Goal: Leave review/rating: Leave review/rating

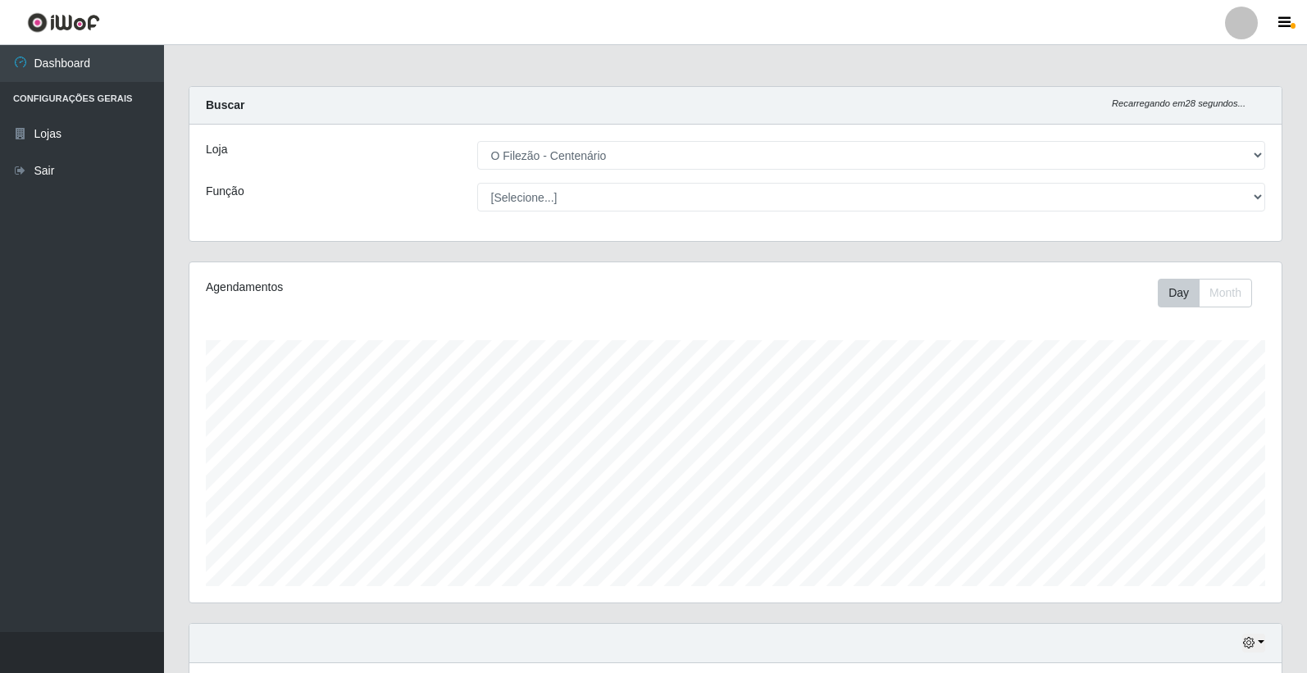
select select "203"
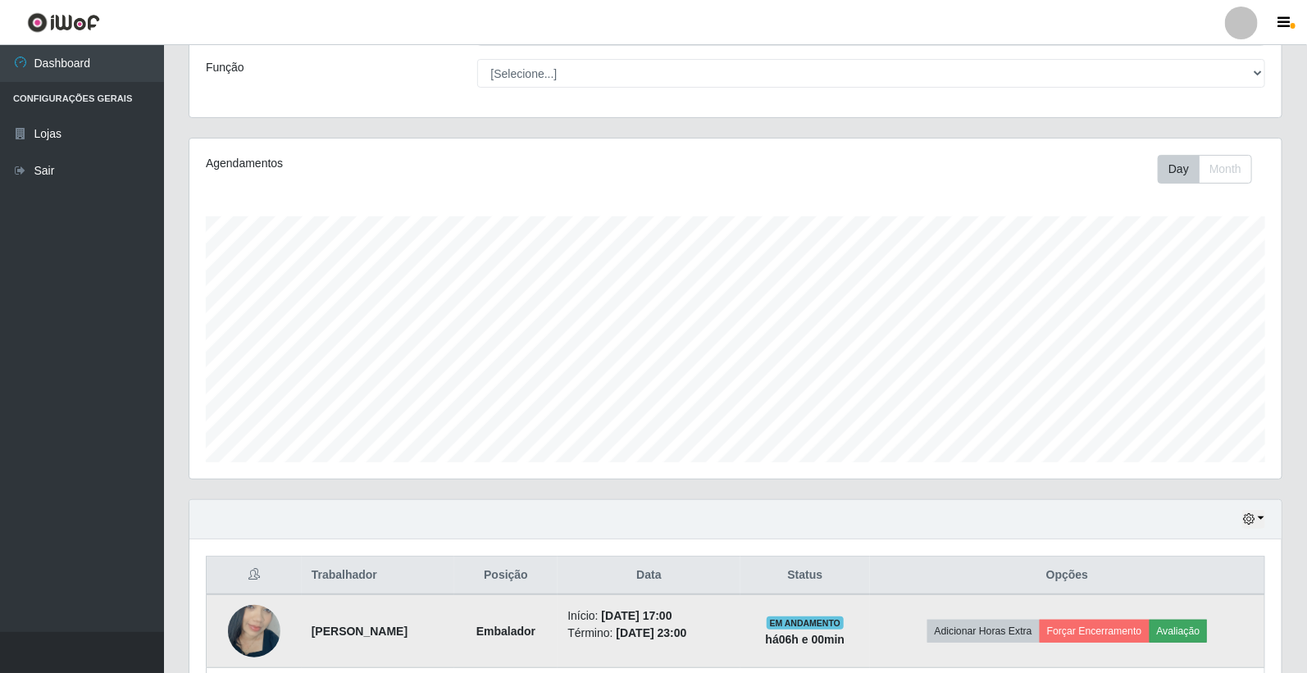
scroll to position [340, 1093]
click at [1189, 628] on button "Avaliação" at bounding box center [1179, 631] width 58 height 23
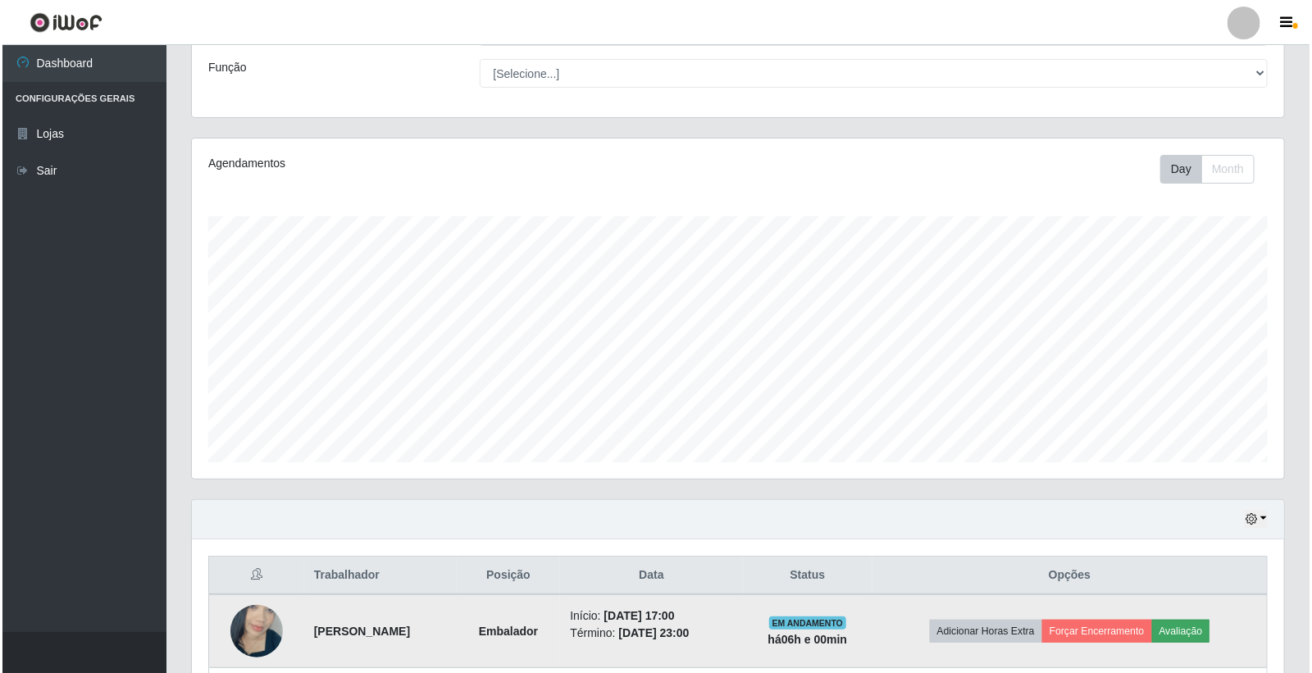
scroll to position [340, 1083]
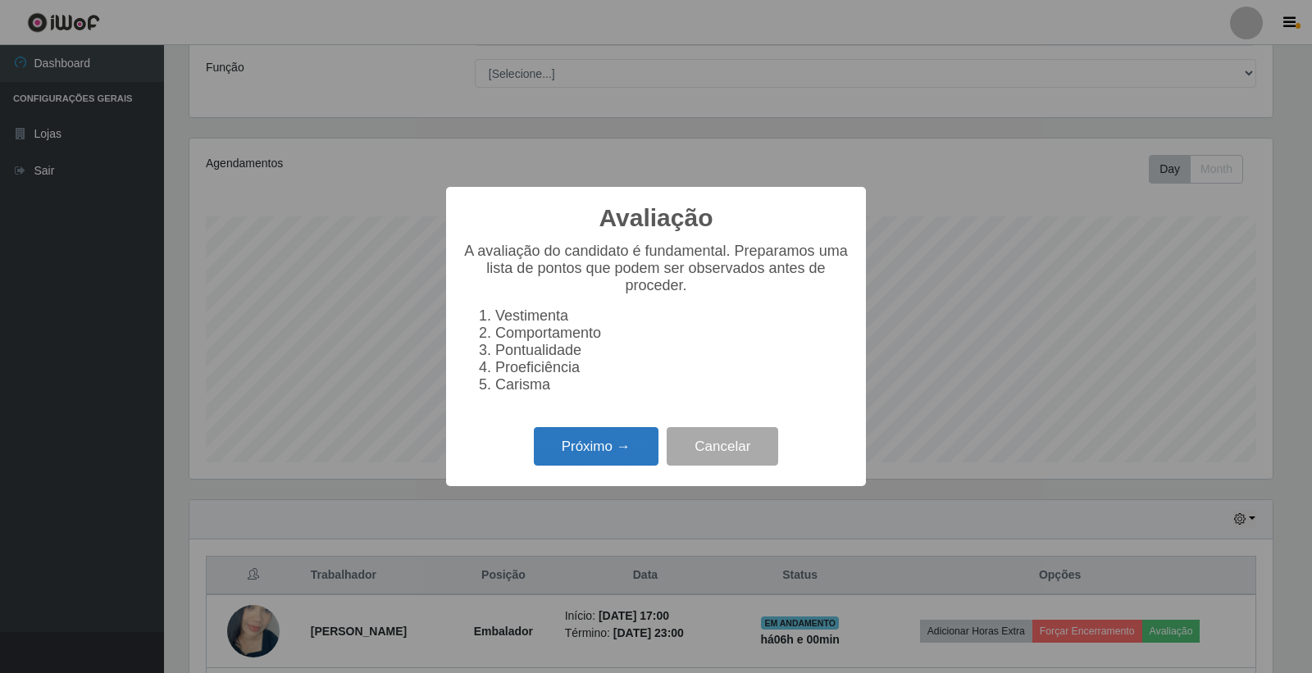
click at [615, 463] on button "Próximo →" at bounding box center [596, 446] width 125 height 39
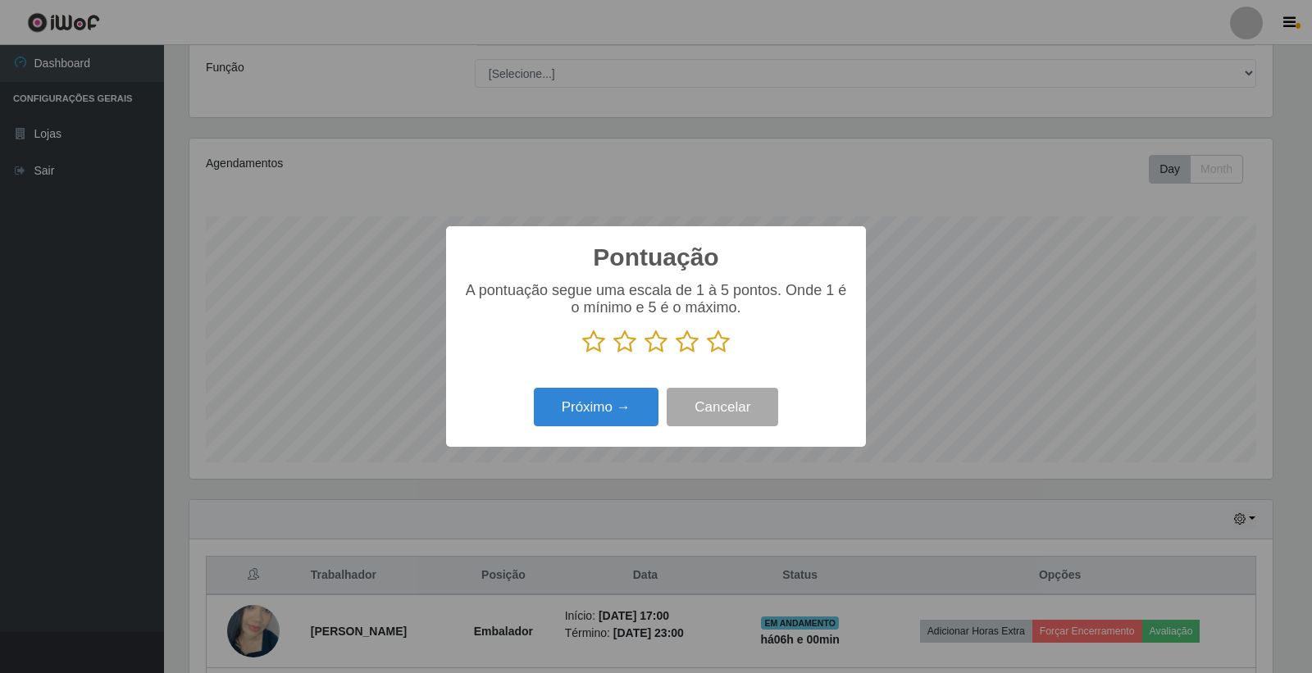
scroll to position [819907, 819164]
click at [722, 334] on icon at bounding box center [718, 342] width 23 height 25
click at [707, 354] on input "radio" at bounding box center [707, 354] width 0 height 0
click at [600, 404] on button "Próximo →" at bounding box center [596, 407] width 125 height 39
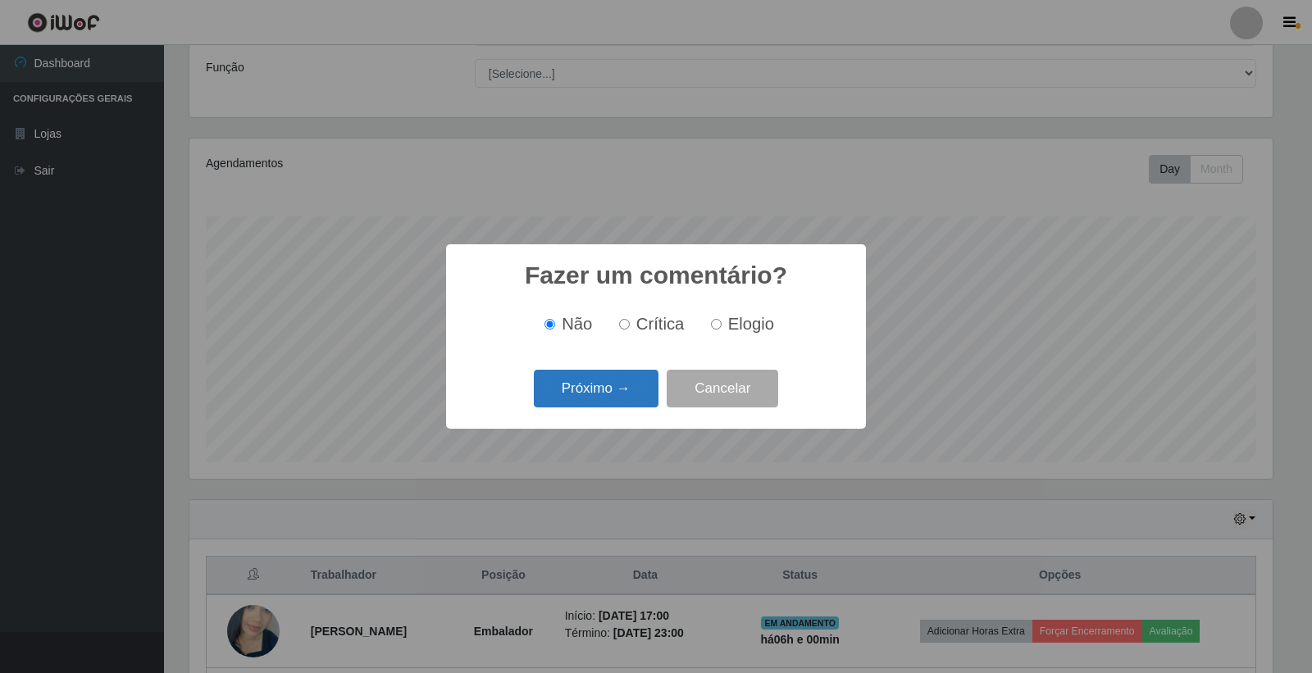
click at [579, 402] on button "Próximo →" at bounding box center [596, 389] width 125 height 39
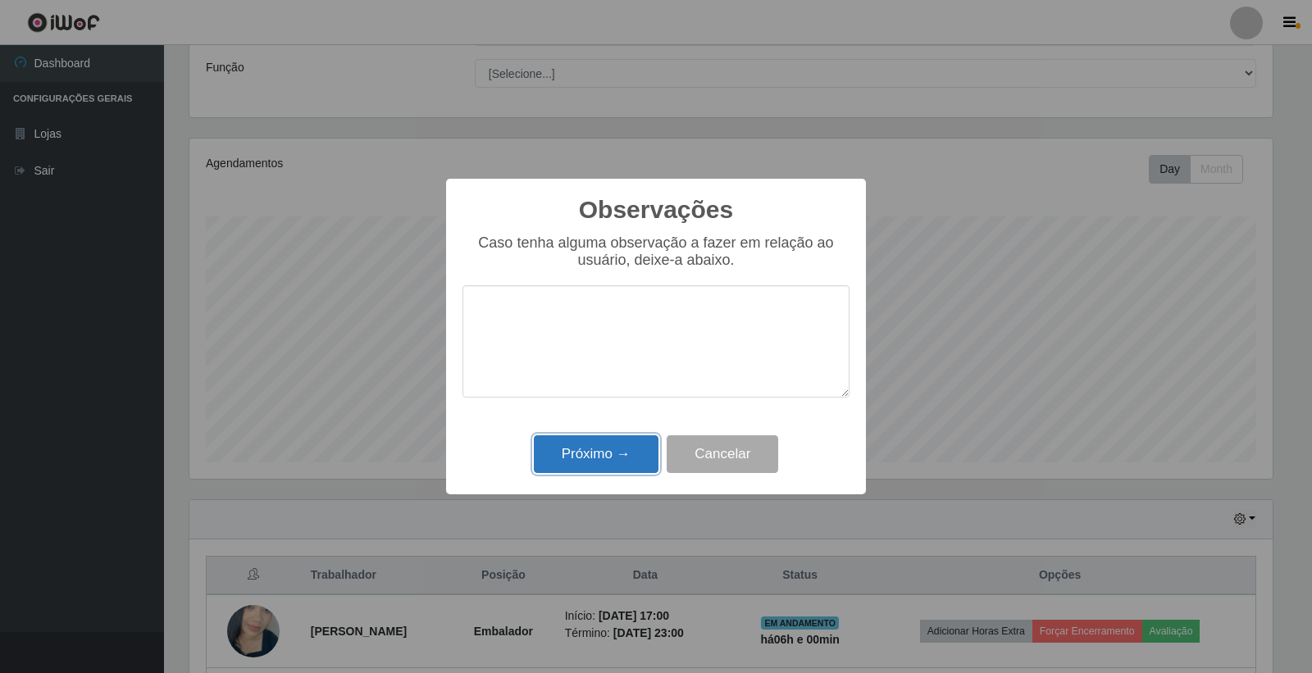
click at [609, 460] on button "Próximo →" at bounding box center [596, 455] width 125 height 39
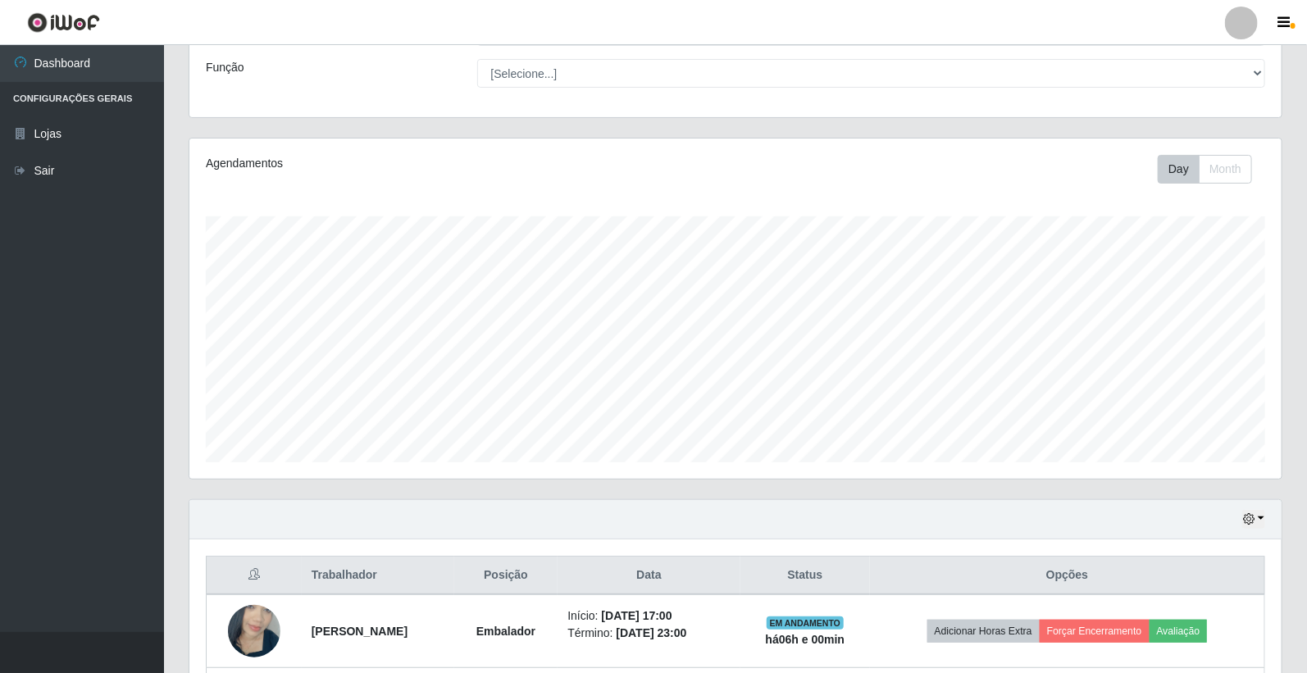
scroll to position [340, 1093]
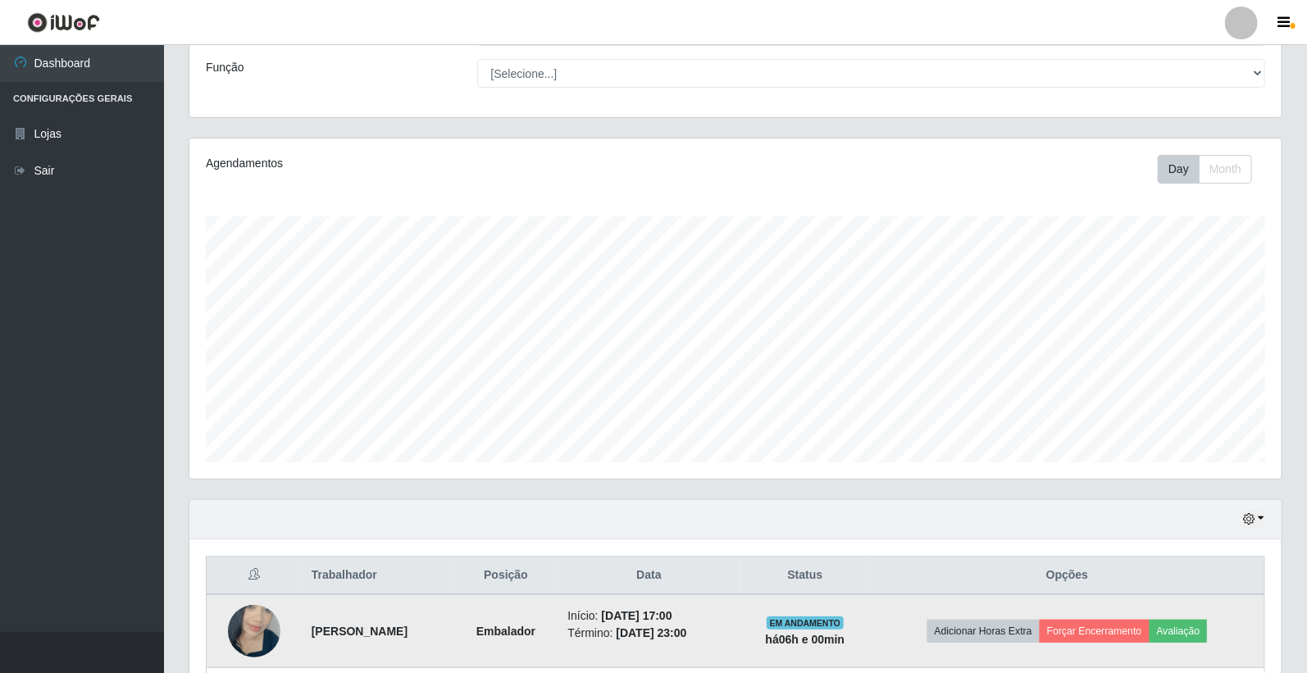
click at [1107, 614] on td "Adicionar Horas Extra Forçar Encerramento Avaliação" at bounding box center [1067, 632] width 395 height 74
click at [1110, 640] on button "Forçar Encerramento" at bounding box center [1095, 631] width 110 height 23
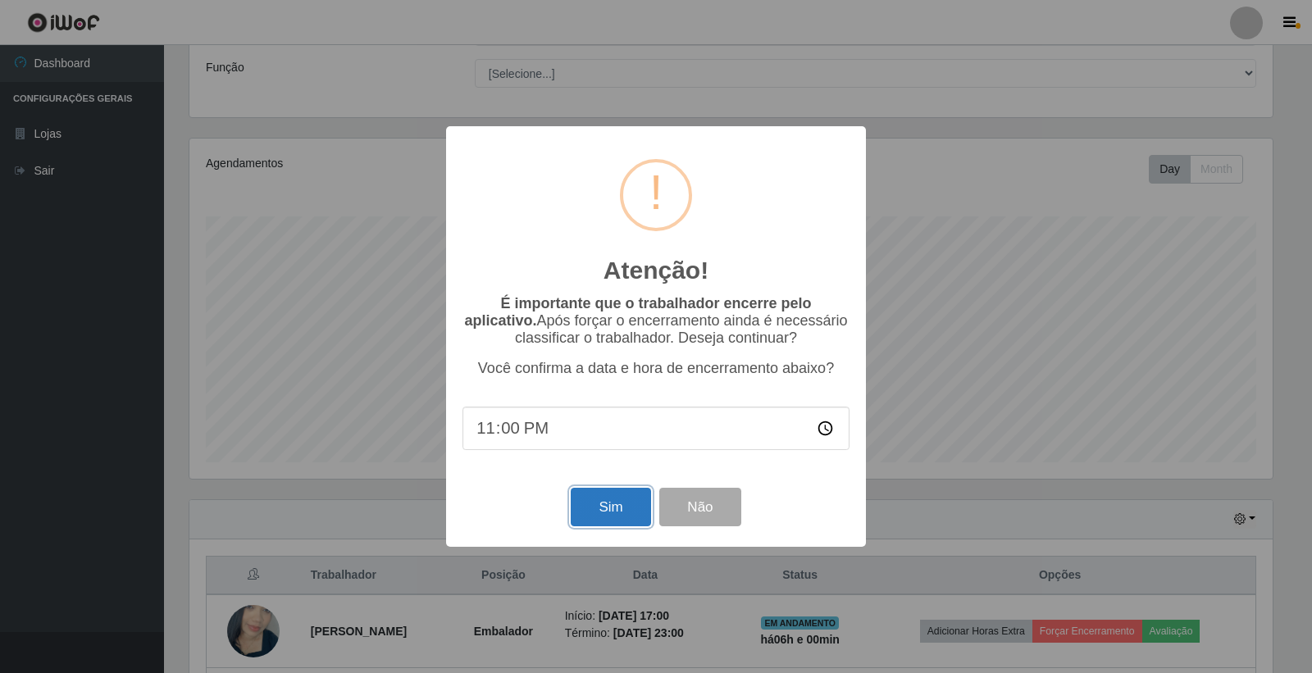
click at [638, 512] on button "Sim" at bounding box center [611, 507] width 80 height 39
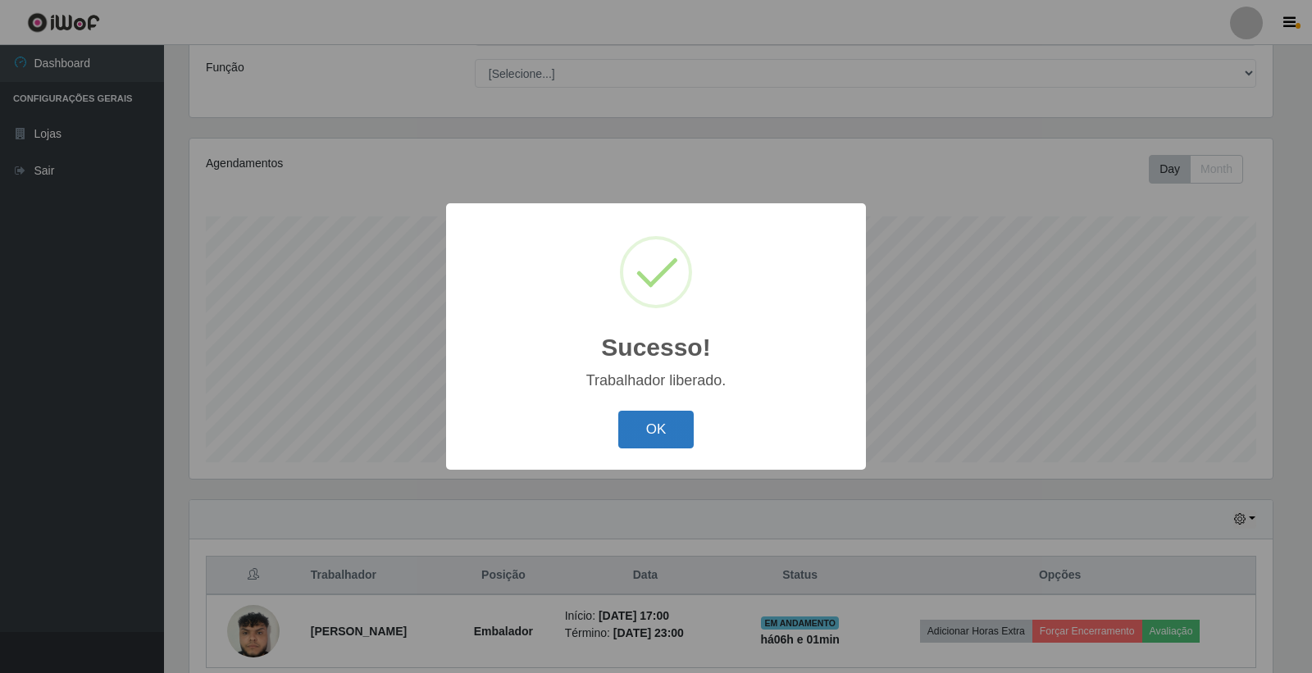
click at [660, 419] on button "OK" at bounding box center [656, 430] width 76 height 39
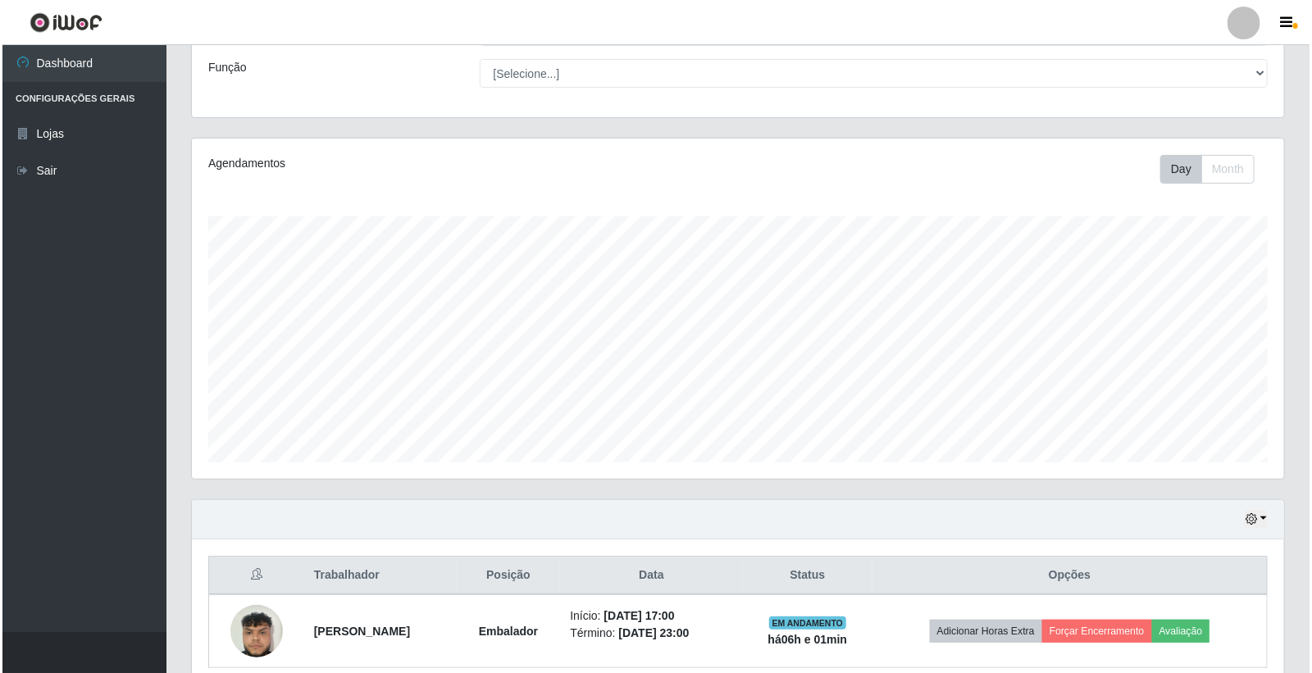
scroll to position [197, 0]
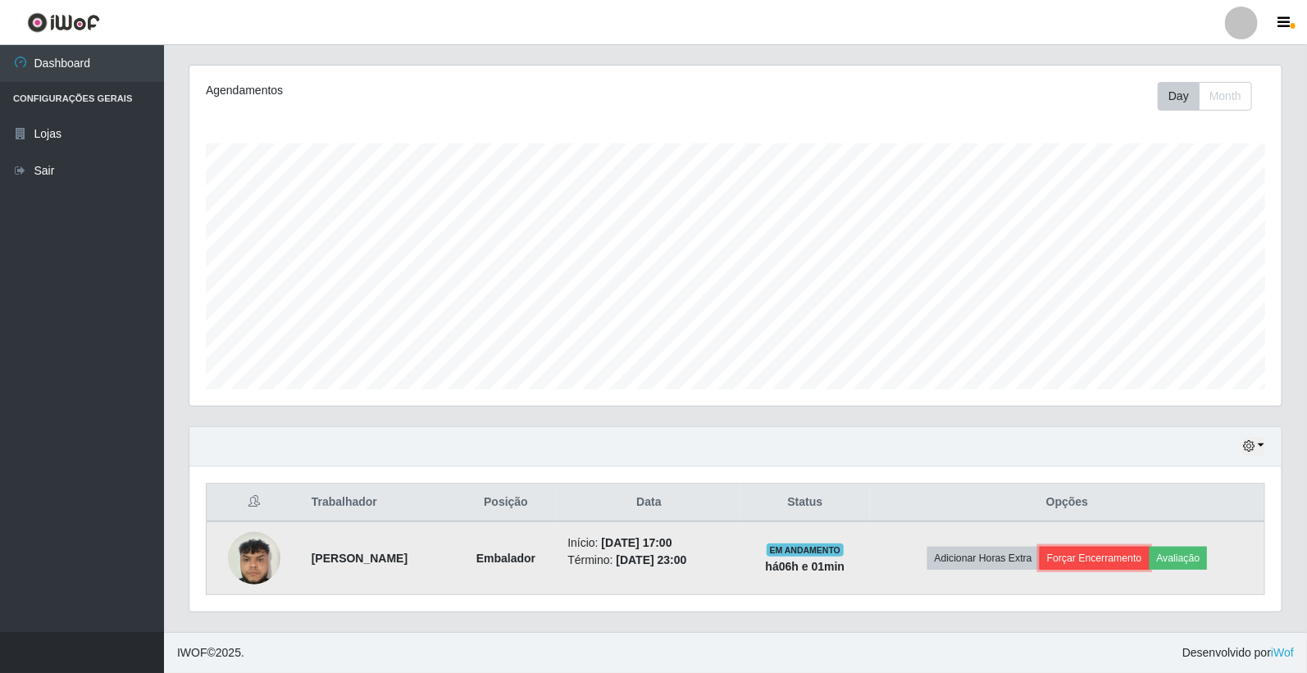
click at [1109, 547] on button "Forçar Encerramento" at bounding box center [1095, 558] width 110 height 23
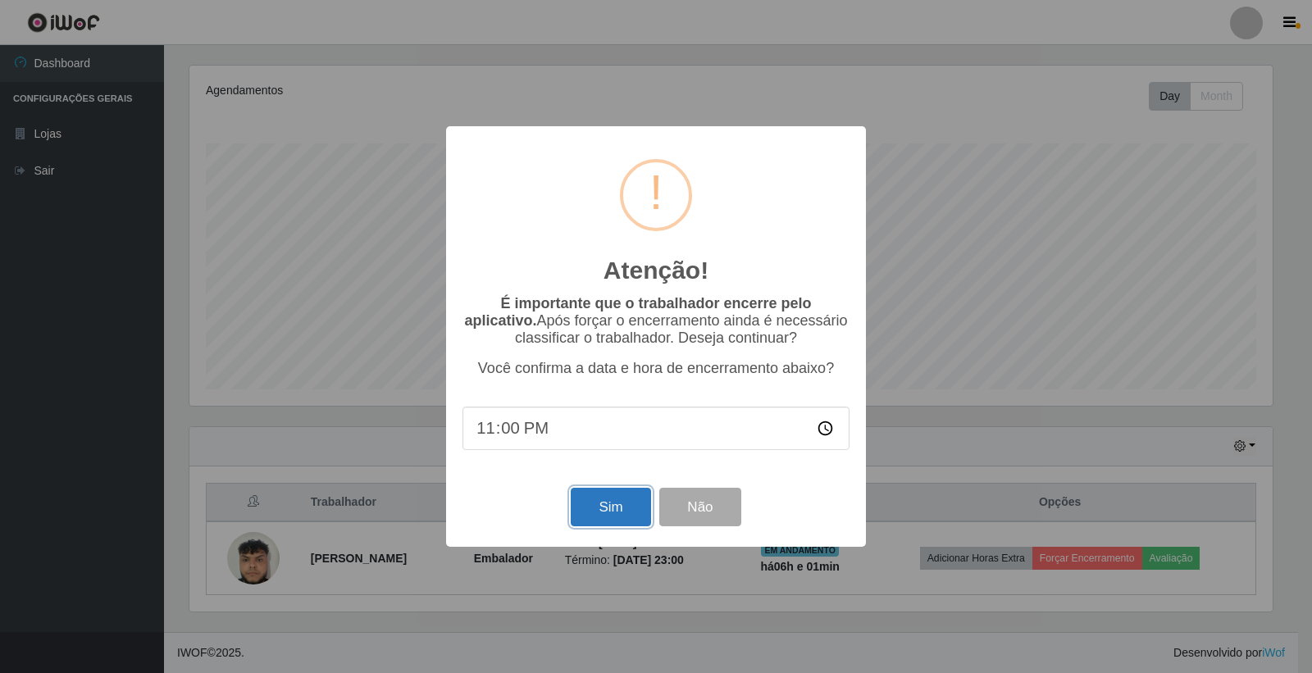
click at [601, 513] on button "Sim" at bounding box center [611, 507] width 80 height 39
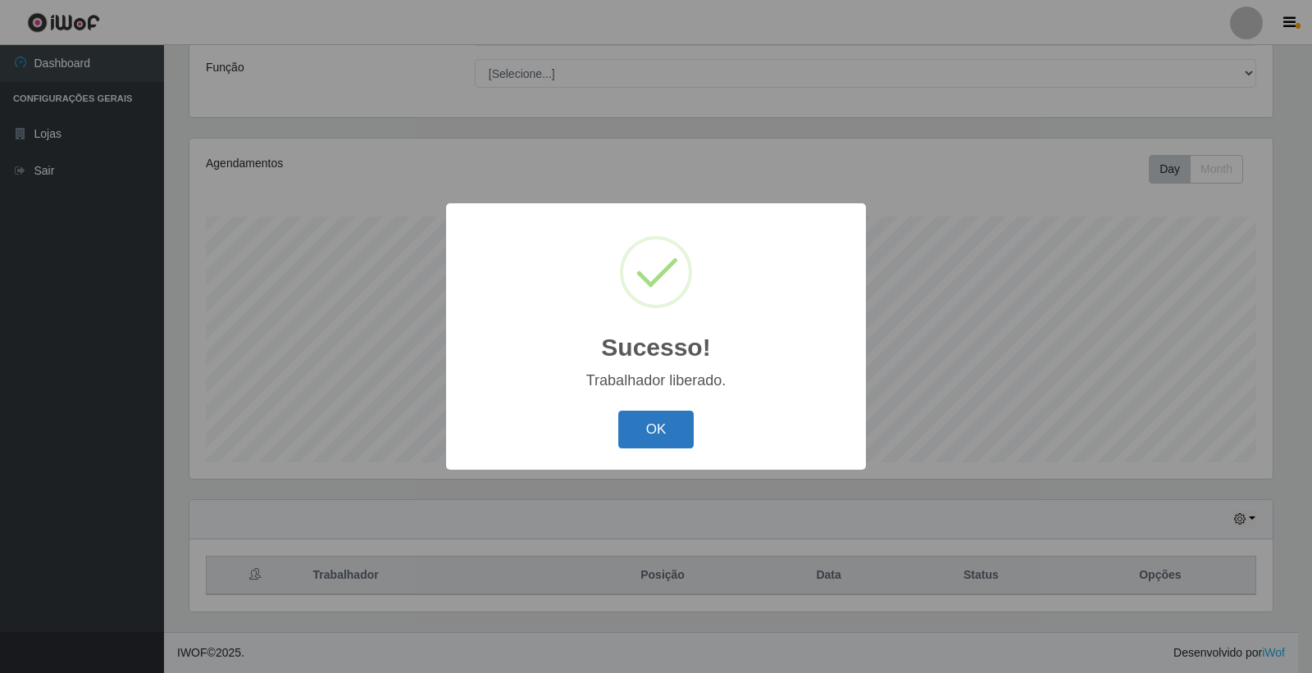
click at [673, 439] on button "OK" at bounding box center [656, 430] width 76 height 39
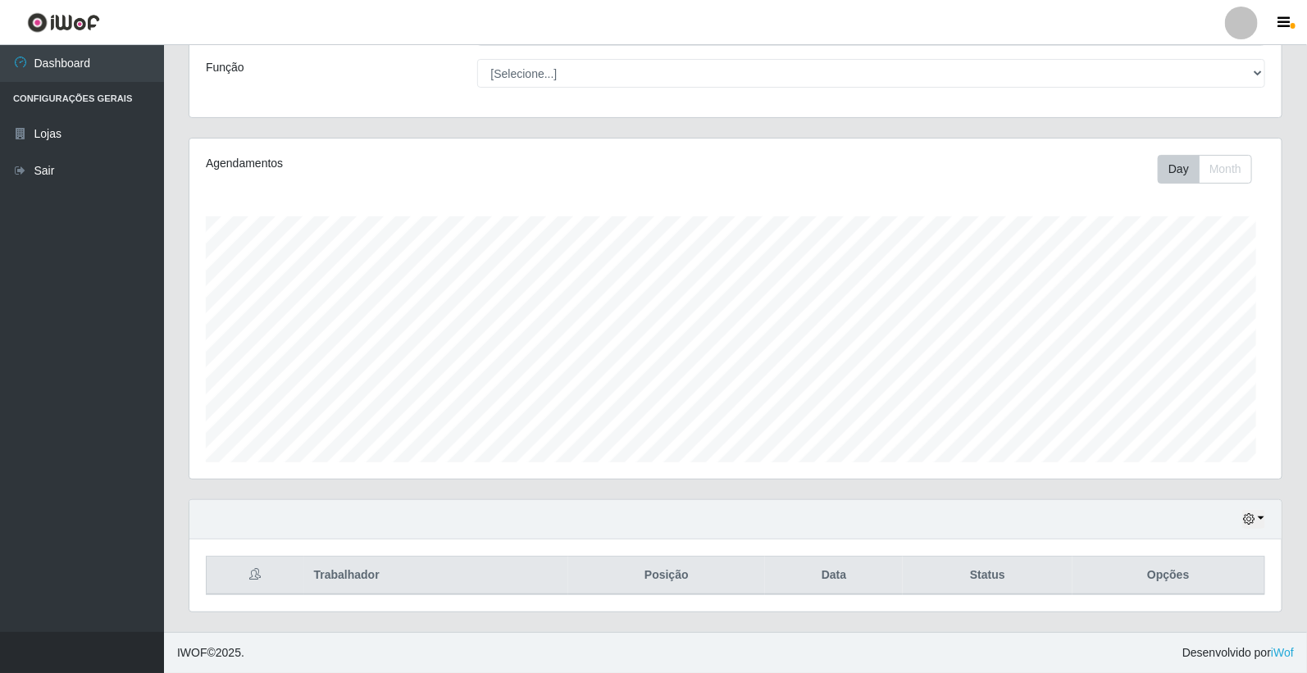
scroll to position [340, 1093]
